Goal: Navigation & Orientation: Find specific page/section

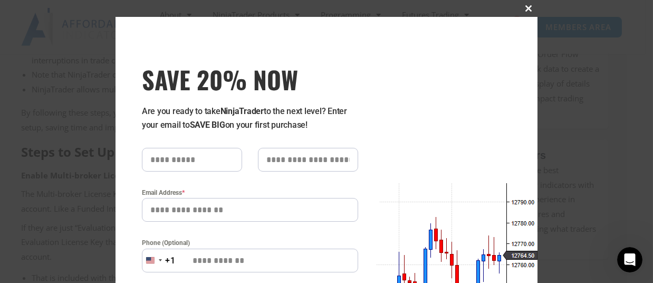
click at [522, 4] on button "Close this module" at bounding box center [528, 8] width 17 height 17
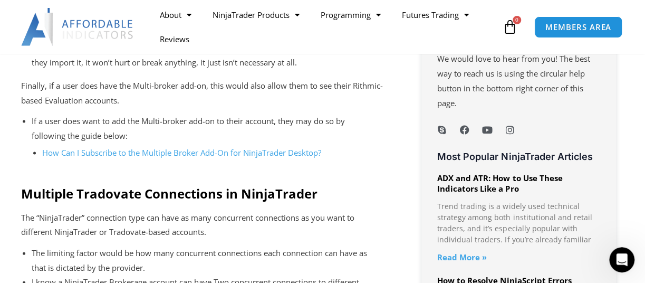
scroll to position [939, 0]
